Goal: Find specific page/section: Find specific page/section

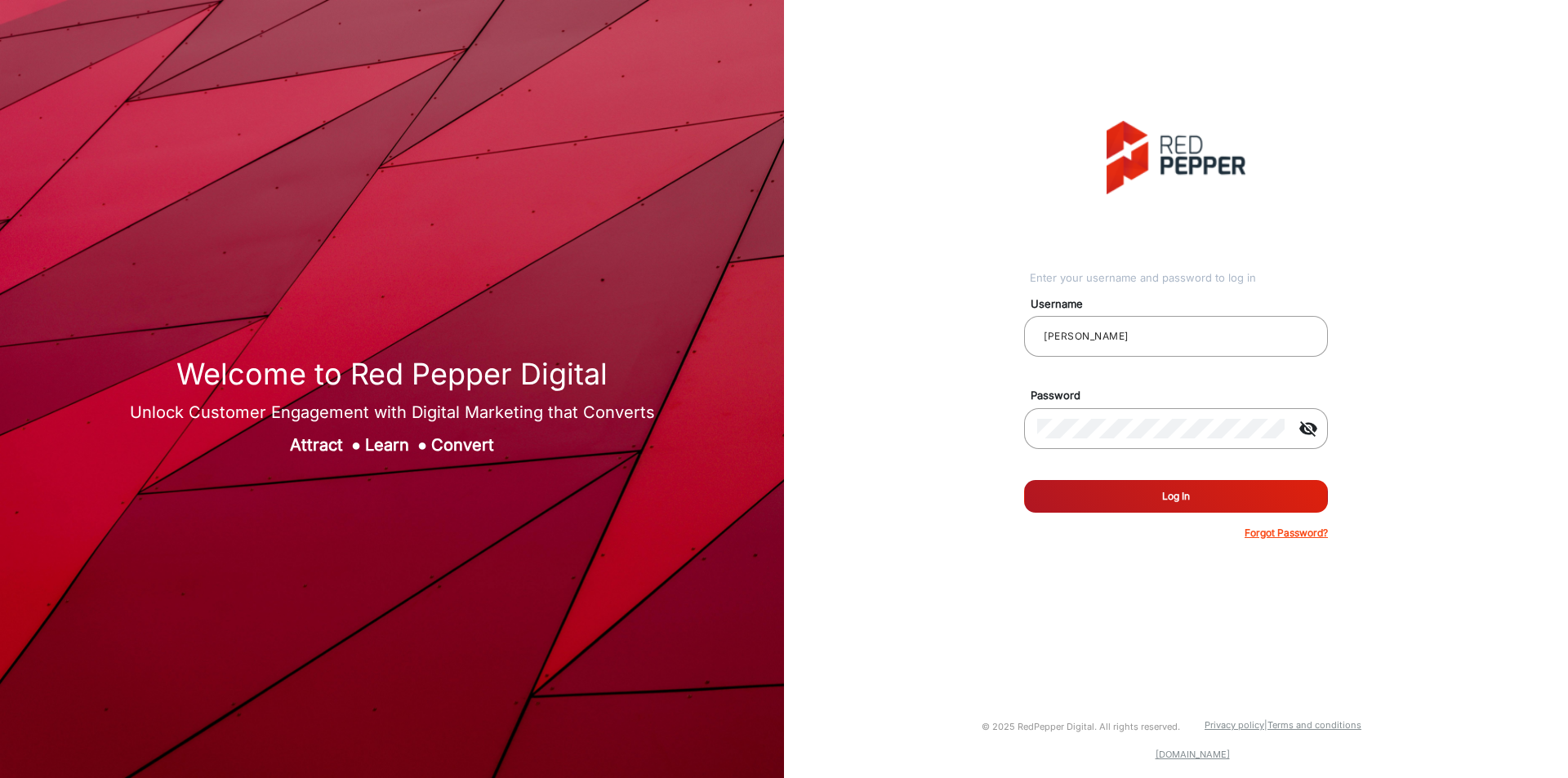
click at [1183, 499] on button "Log In" at bounding box center [1176, 496] width 304 height 33
click at [1121, 334] on input "[PERSON_NAME]" at bounding box center [1176, 336] width 278 height 19
click at [1128, 491] on button "Log In" at bounding box center [1176, 496] width 304 height 33
click at [1146, 343] on input "[PERSON_NAME]" at bounding box center [1176, 336] width 278 height 19
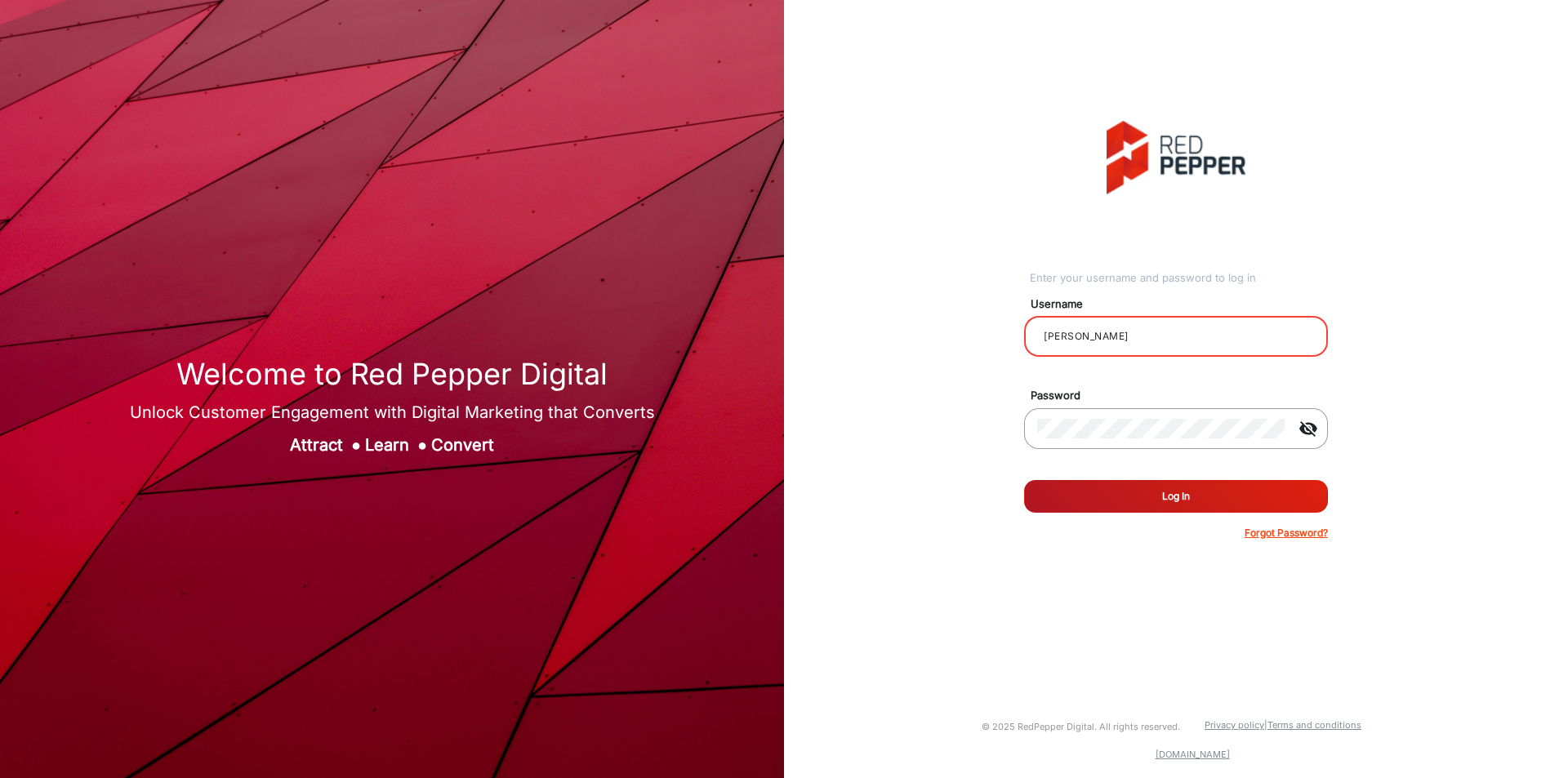
click at [1146, 343] on input "[PERSON_NAME]" at bounding box center [1176, 336] width 278 height 19
click at [1126, 338] on input "[PERSON_NAME]" at bounding box center [1176, 336] width 278 height 19
type input "[PERSON_NAME]"
click at [1134, 480] on button "Log In" at bounding box center [1176, 496] width 304 height 33
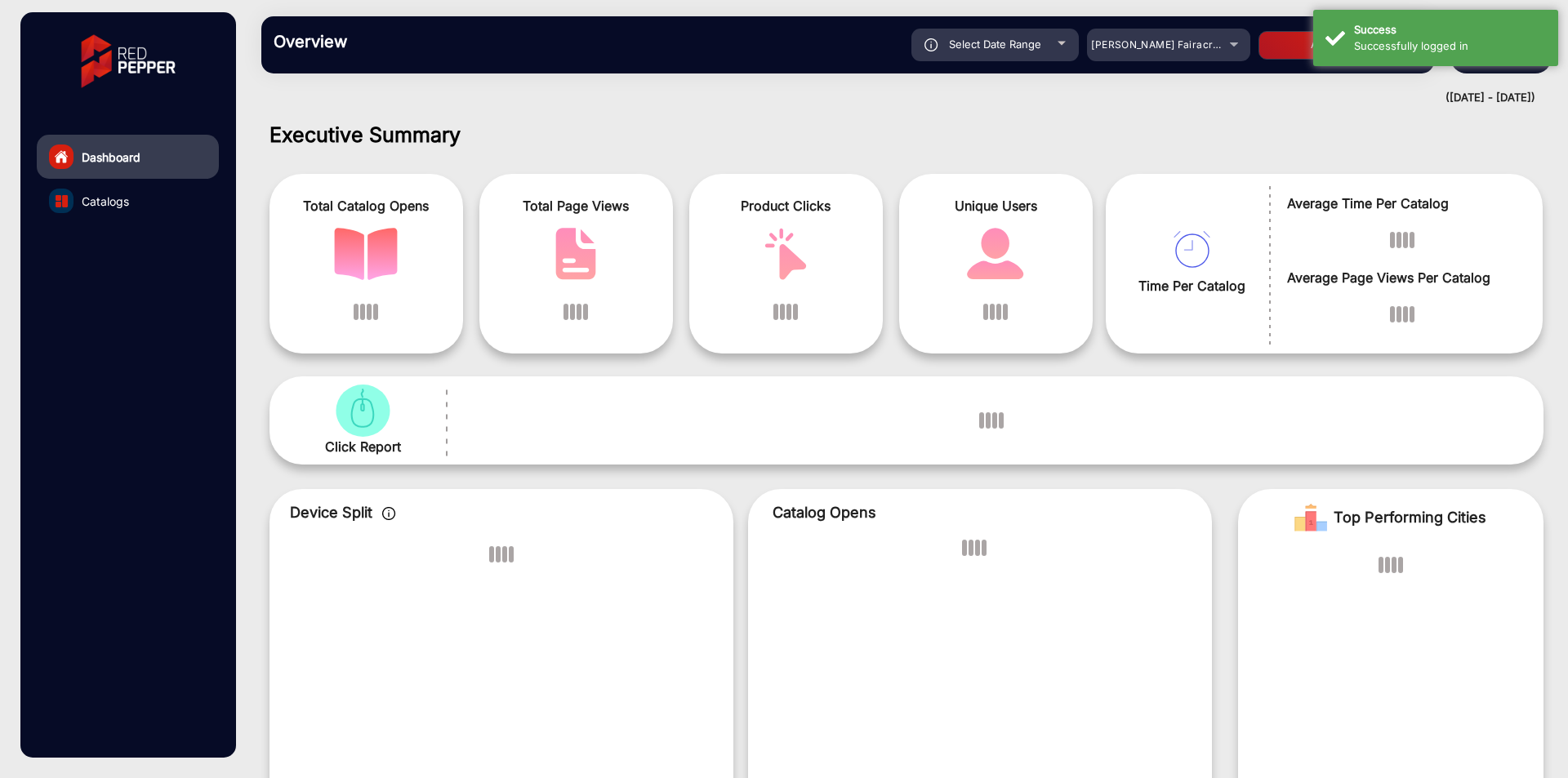
scroll to position [13, 0]
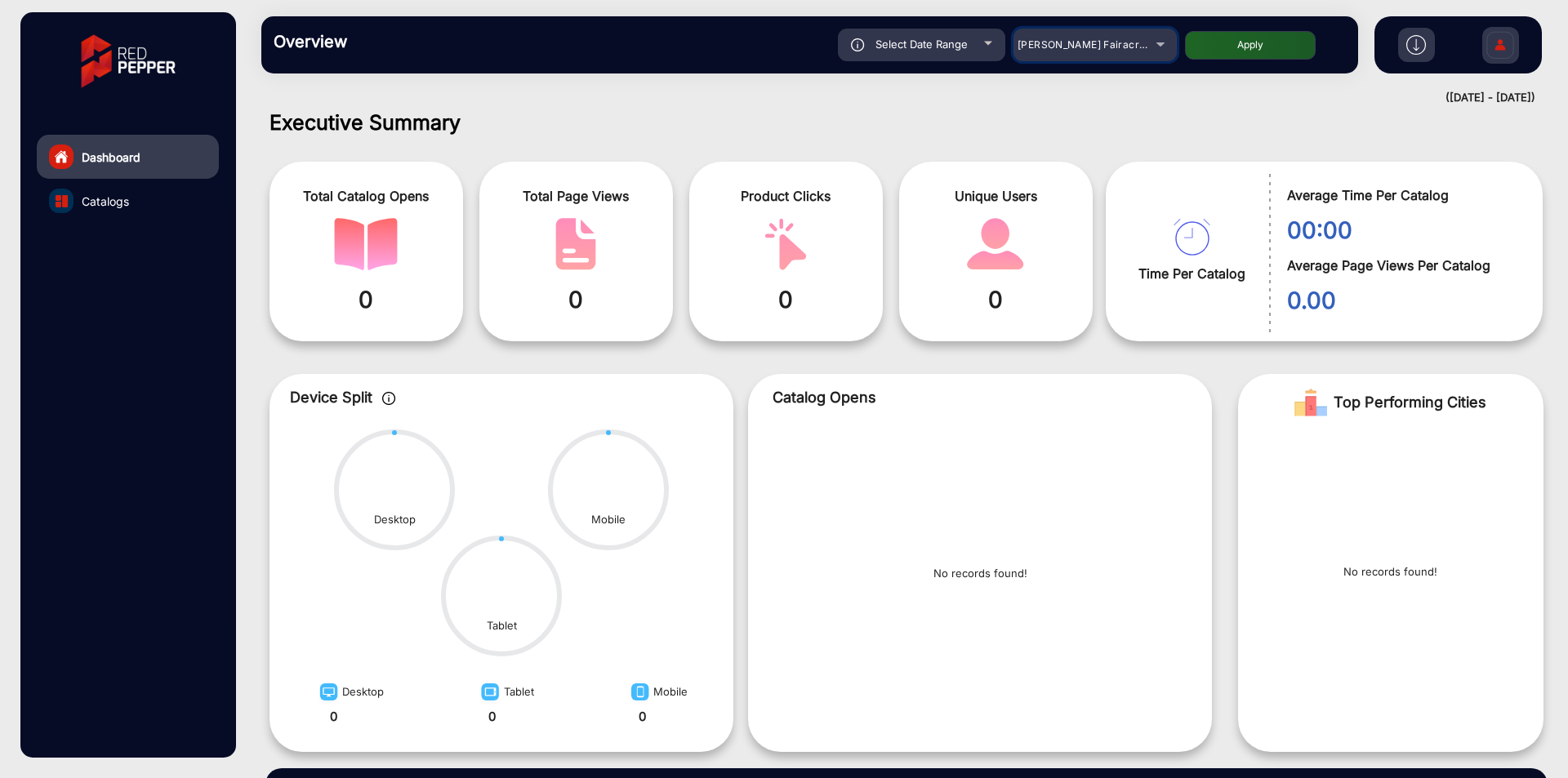
click at [1122, 56] on mat-select "[PERSON_NAME] Fairacre Farms" at bounding box center [1095, 45] width 163 height 33
click at [1126, 45] on span "[PERSON_NAME] Fairacre Farms" at bounding box center [1098, 44] width 162 height 13
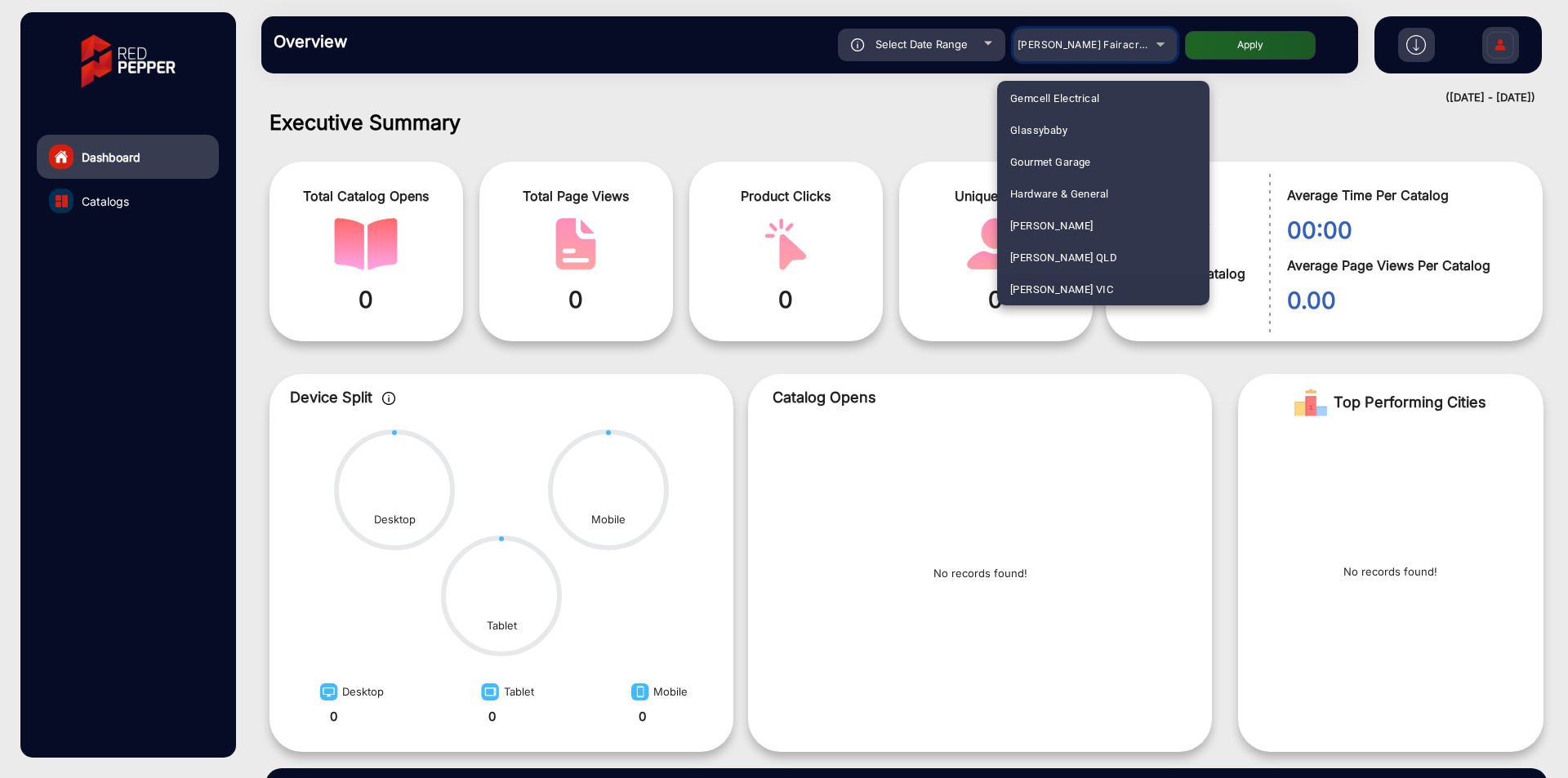
scroll to position [2425, 0]
click at [1099, 223] on mat-option "[PERSON_NAME] QLD" at bounding box center [1103, 226] width 212 height 32
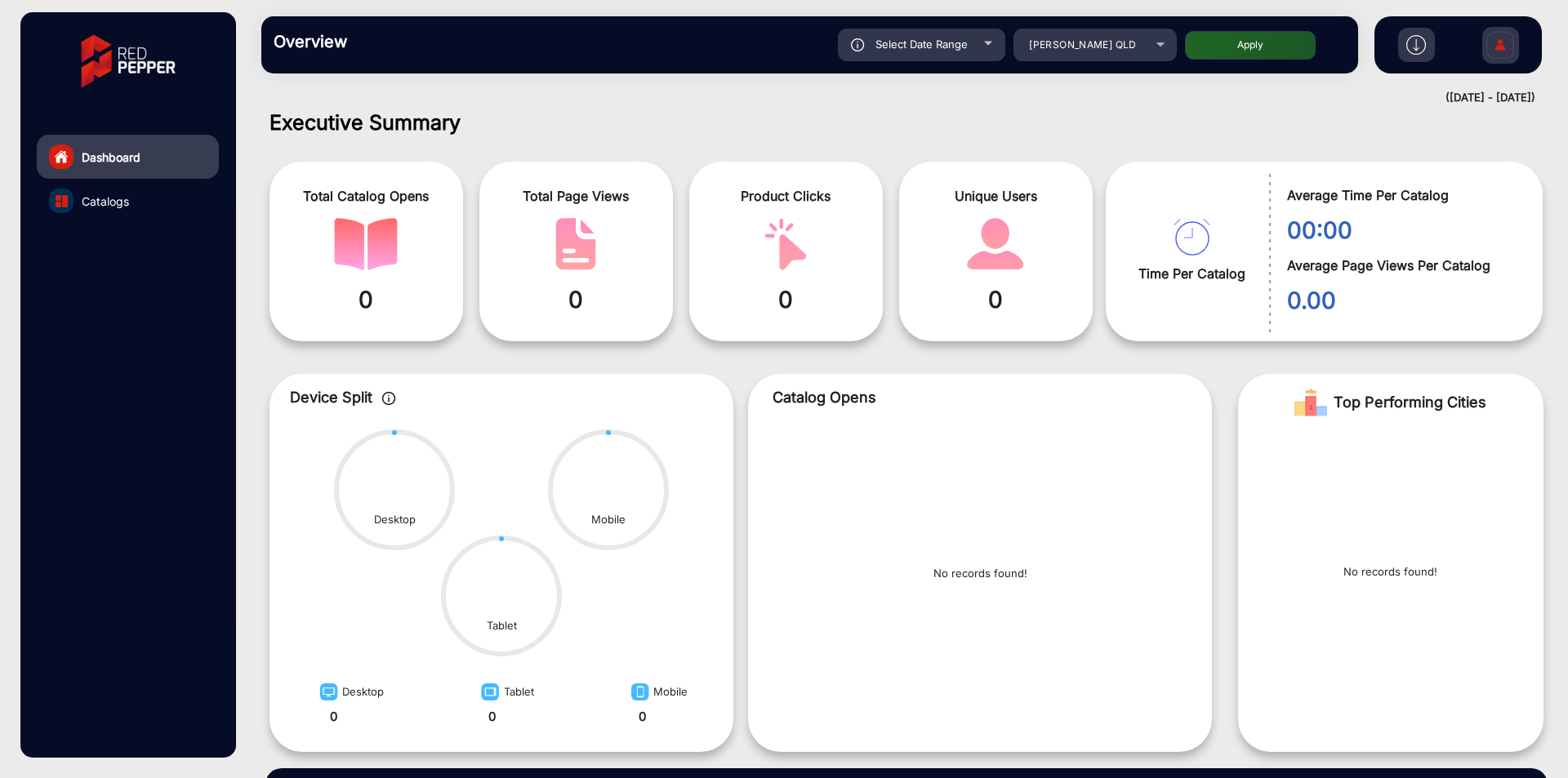
click at [1284, 29] on div "Select Date Range [DATE] [DATE] – [DATE] [DATE] [PERSON_NAME] QLD Apply" at bounding box center [863, 45] width 965 height 33
click at [1284, 34] on button "Apply" at bounding box center [1250, 45] width 130 height 29
type input "[DATE]"
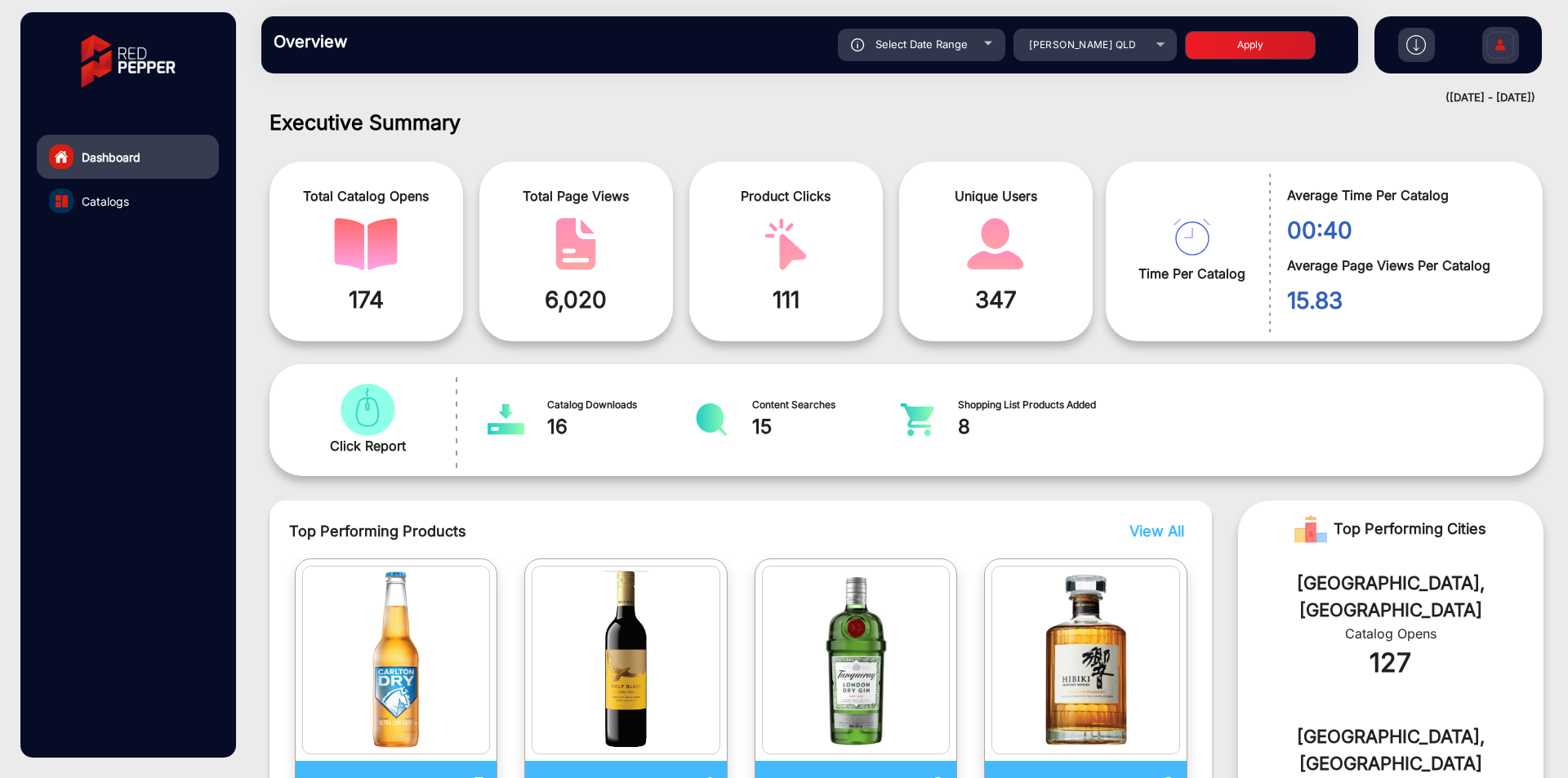
click at [141, 204] on link "Catalogs" at bounding box center [127, 201] width 182 height 44
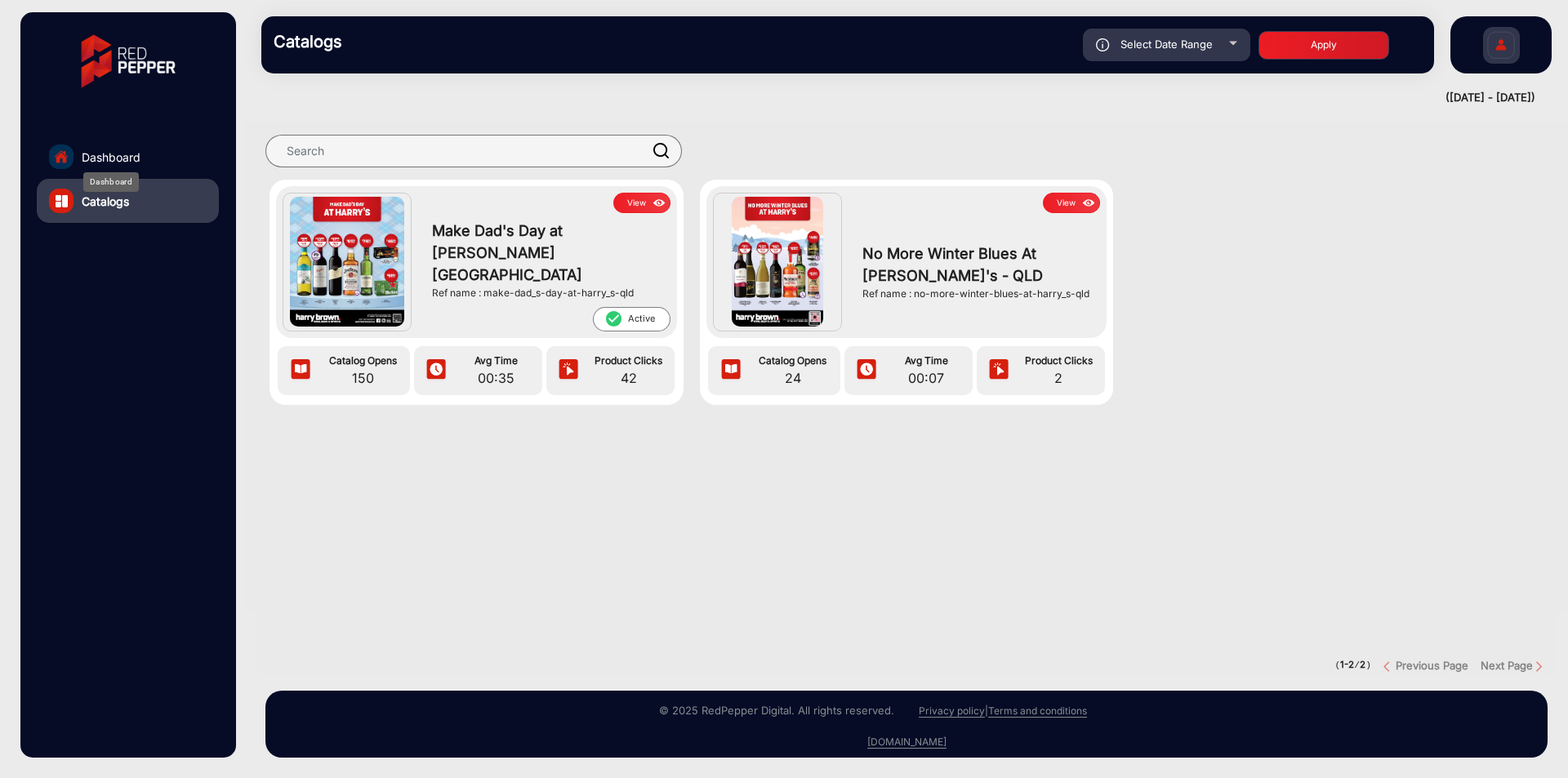
click at [133, 148] on span "Dashboard" at bounding box center [111, 157] width 59 height 17
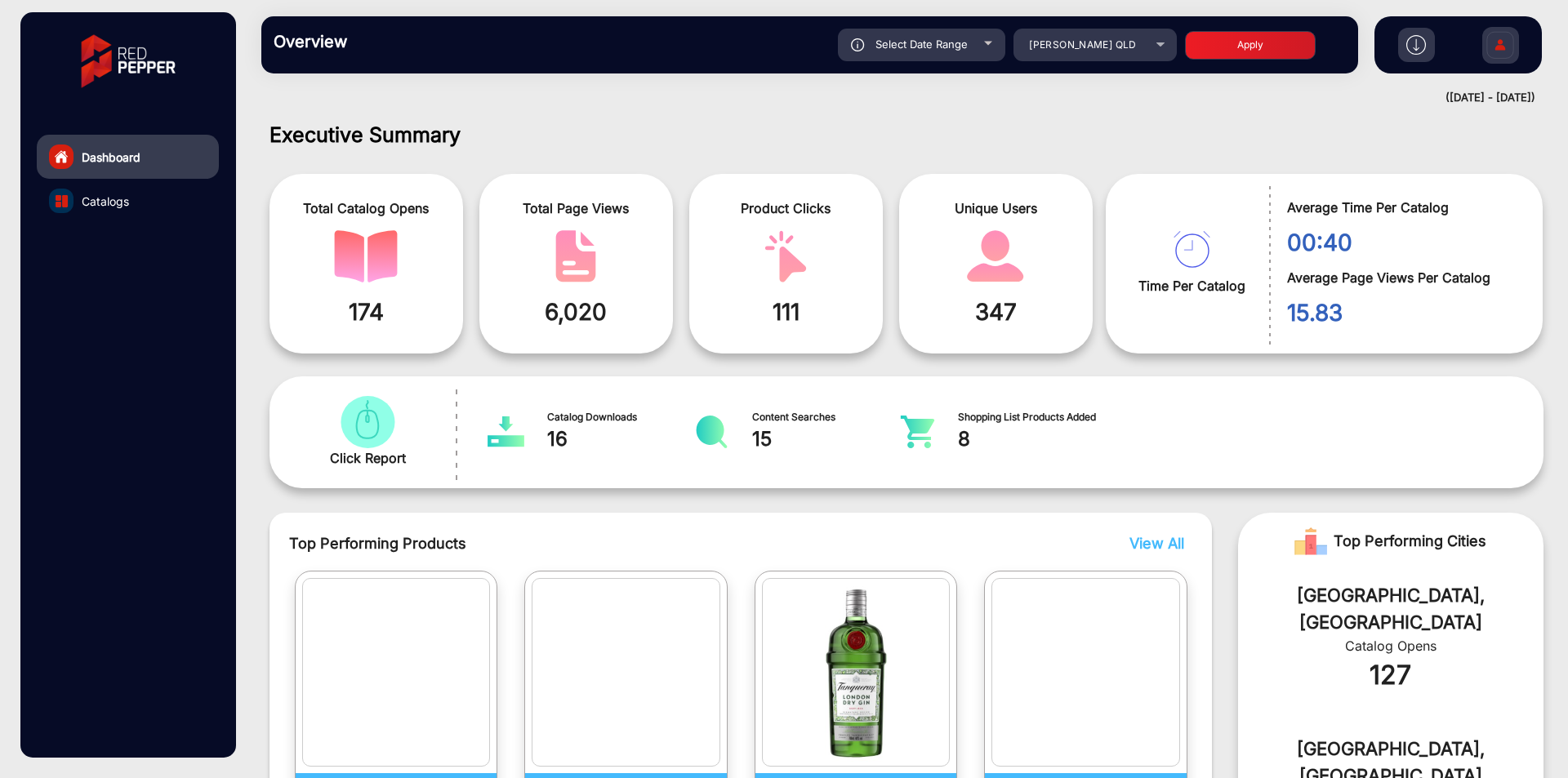
scroll to position [13, 0]
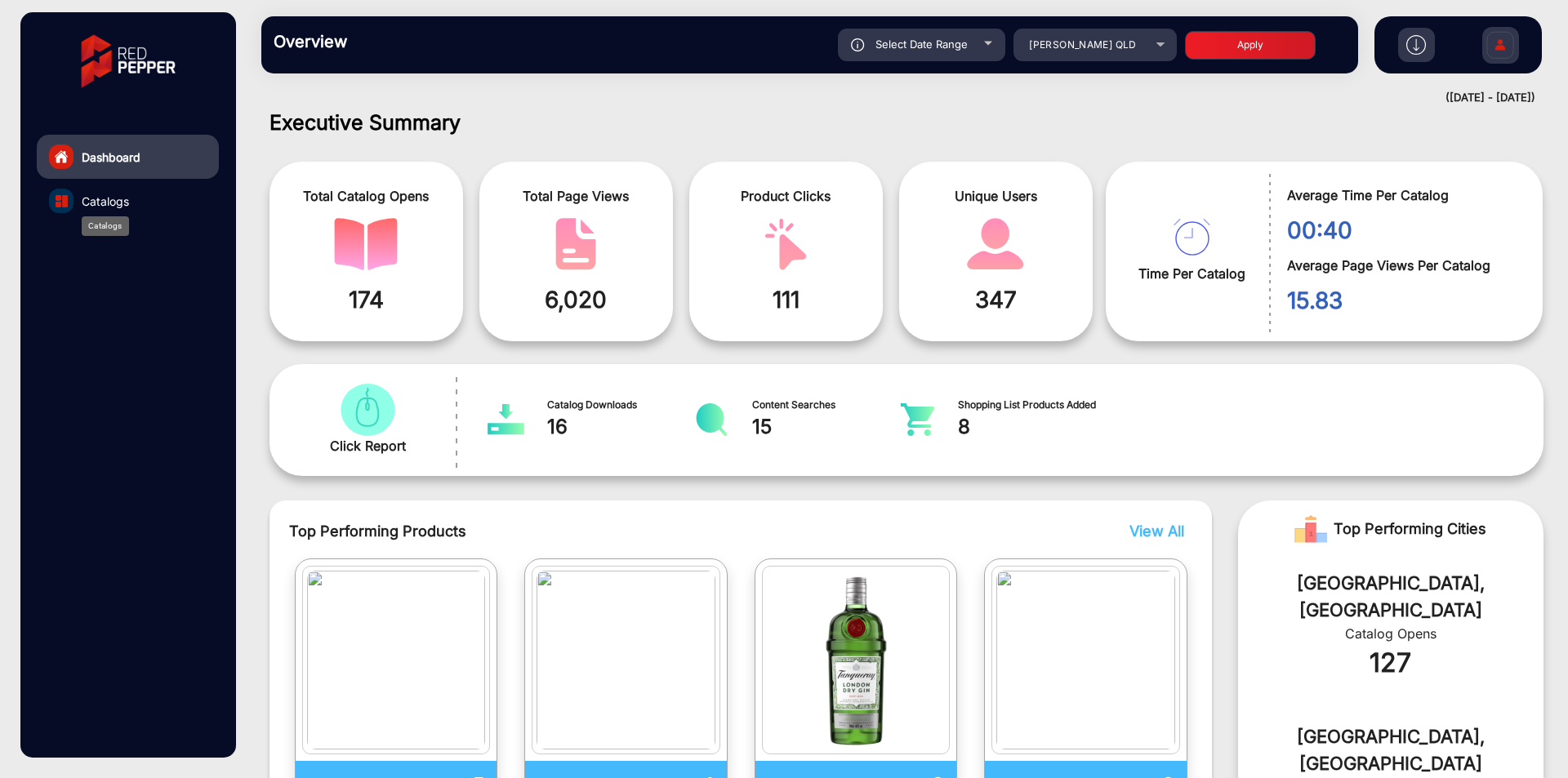
click at [128, 193] on span "Catalogs" at bounding box center [105, 201] width 47 height 17
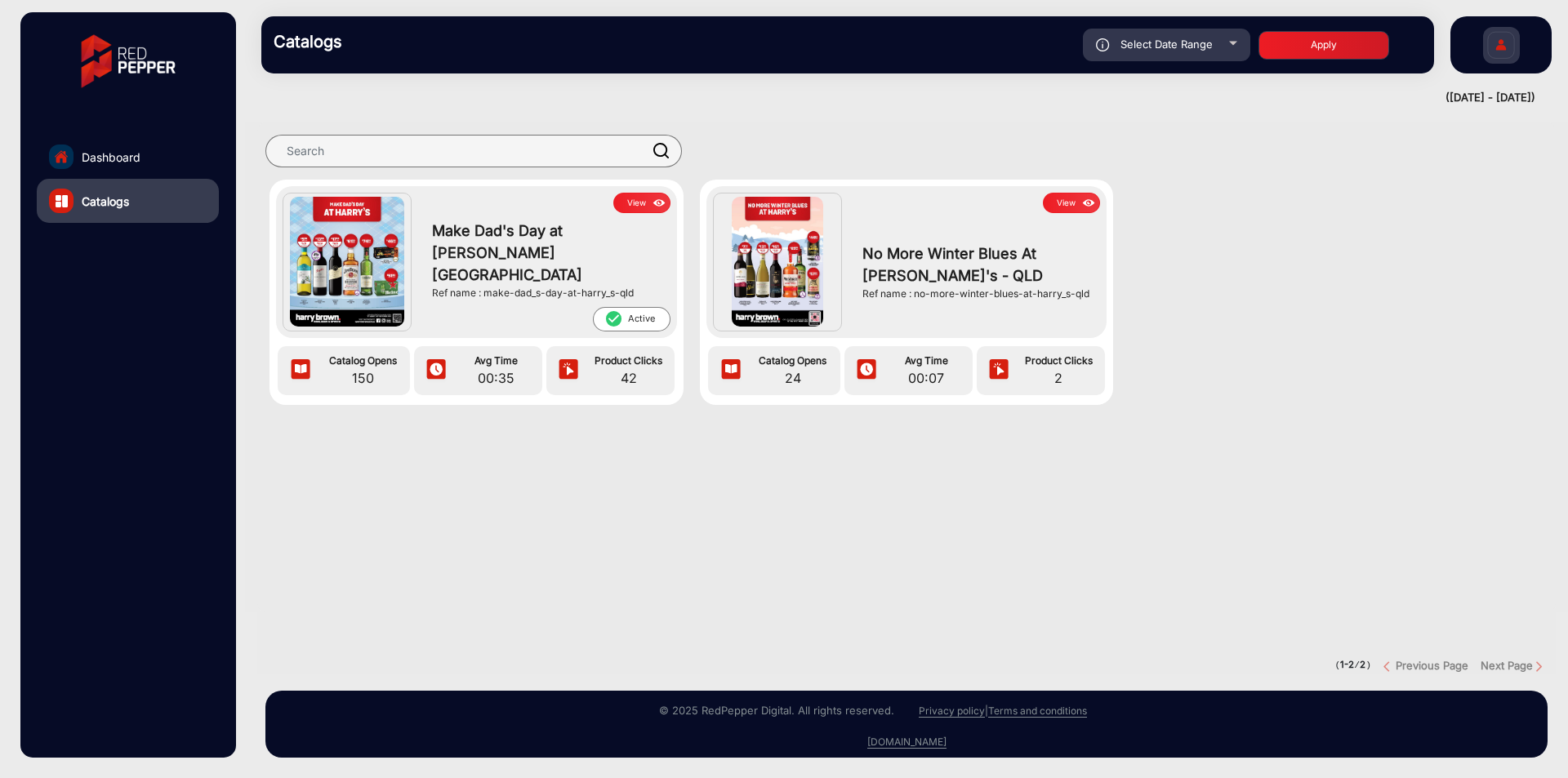
click at [638, 213] on div "Make Dad's Day at [PERSON_NAME]'s - QLD Ref name : make-dad_s-day-at-harry_s-qld" at bounding box center [546, 259] width 246 height 94
click at [650, 206] on img at bounding box center [659, 203] width 18 height 18
